Goal: Transaction & Acquisition: Download file/media

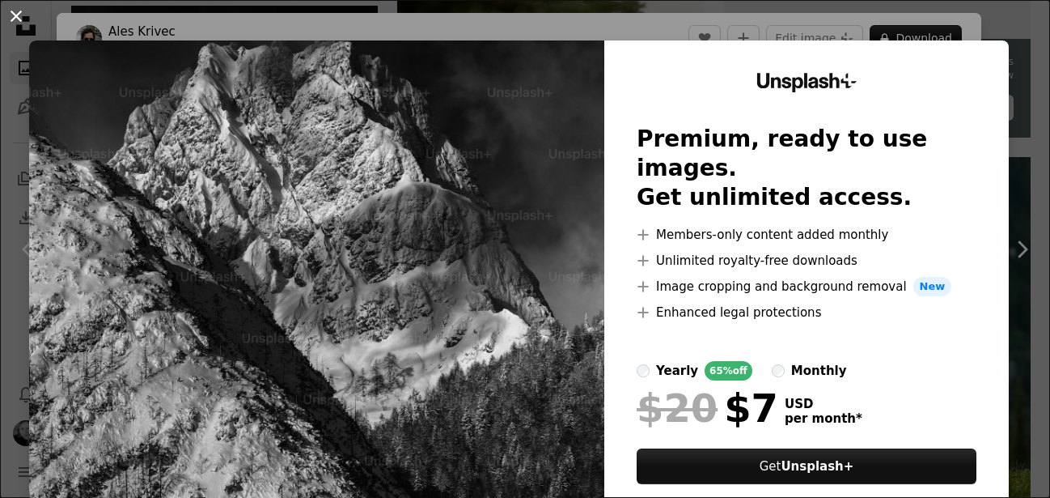
click at [17, 16] on button "An X shape" at bounding box center [15, 15] width 19 height 19
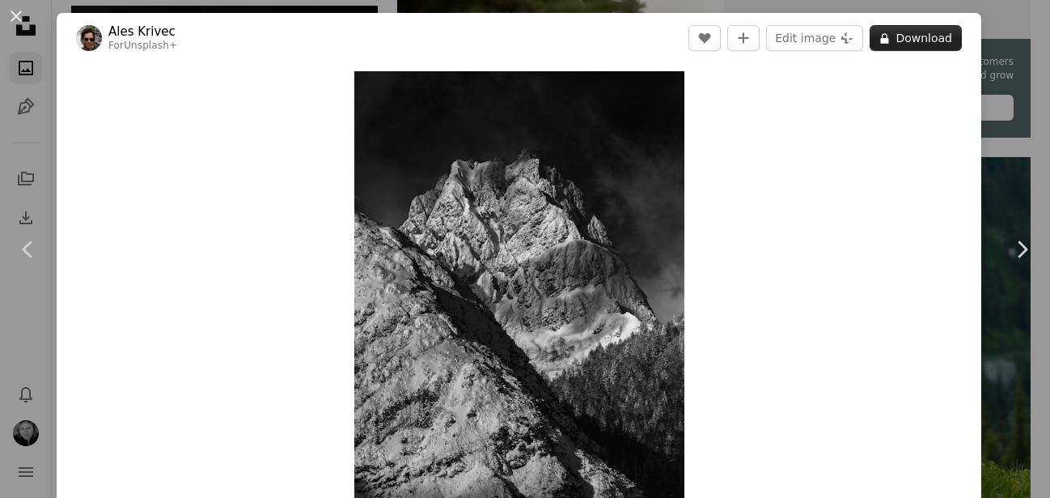
click at [929, 38] on button "A lock Download" at bounding box center [916, 38] width 92 height 26
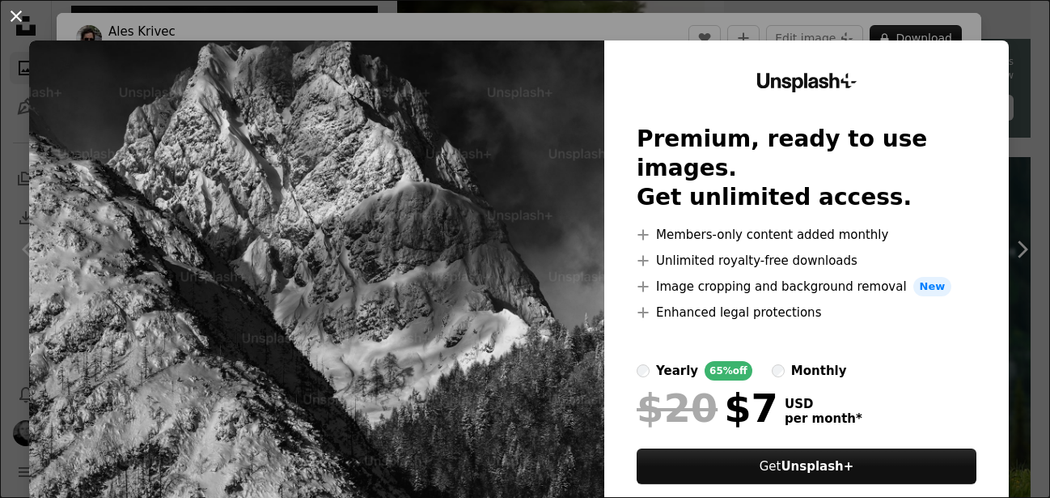
click at [15, 18] on button "An X shape" at bounding box center [15, 15] width 19 height 19
